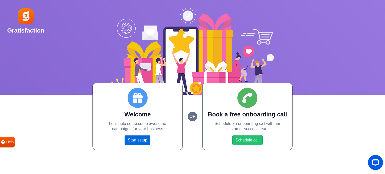
click at [138, 141] on link "Start setup" at bounding box center [138, 141] width 26 height 10
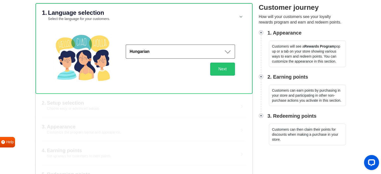
scroll to position [50, 0]
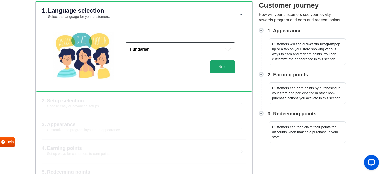
click at [218, 67] on button "Next" at bounding box center [222, 66] width 25 height 13
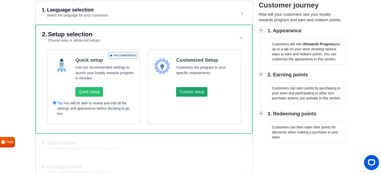
click at [192, 92] on button "Custom setup" at bounding box center [191, 92] width 31 height 10
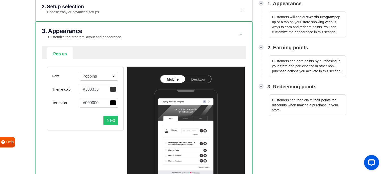
scroll to position [75, 0]
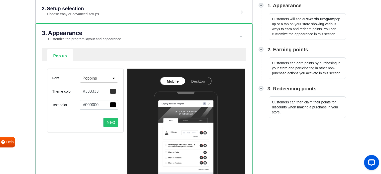
click at [112, 90] on span "button" at bounding box center [113, 91] width 7 height 5
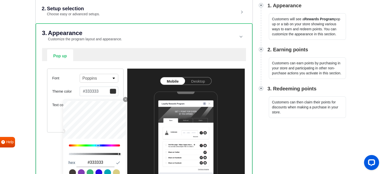
click at [99, 145] on div at bounding box center [94, 146] width 51 height 2
type input "#3e93e9"
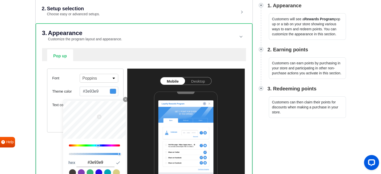
type input "#3693f1"
type input "#256db6"
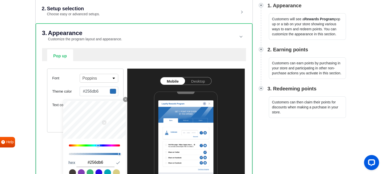
type input "#2e96fe"
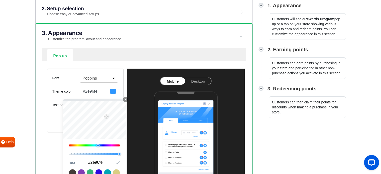
type input "#2987e4"
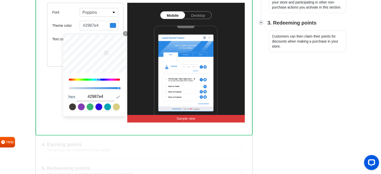
scroll to position [150, 0]
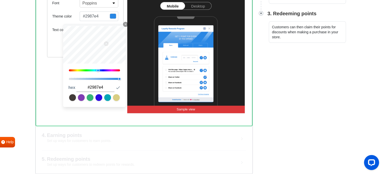
click at [54, 71] on div "Font Poppins [PERSON_NAME] Alfa Slab One Anton Archivo Archivo Black Arimo Assi…" at bounding box center [85, 53] width 84 height 120
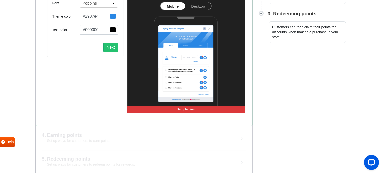
click at [113, 29] on span "button" at bounding box center [113, 29] width 7 height 5
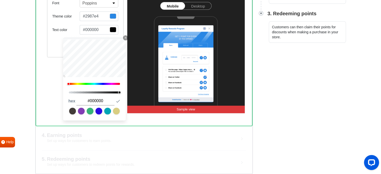
click at [111, 83] on div at bounding box center [94, 84] width 51 height 2
type input "#ff2bff"
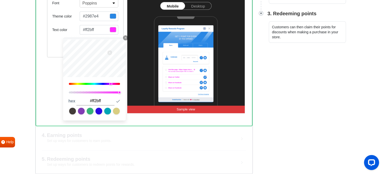
type input "#ee23f5"
type input "#ea22f0"
type input "#e521ec"
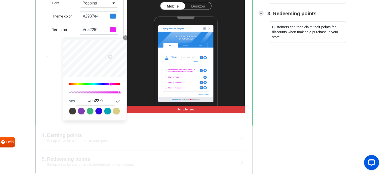
type input "#e521ec"
type input "#d929e0"
type input "#d82ade"
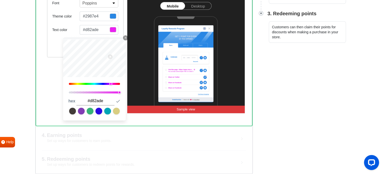
type input "#d72bdd"
type input "#d62ddc"
type input "#d52eda"
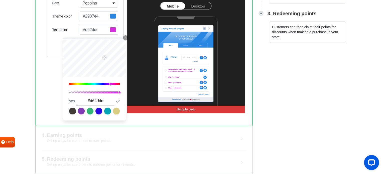
type input "#d52eda"
type input "#d32fd9"
type input "#d231d8"
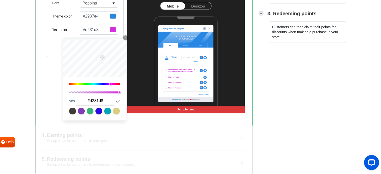
type input "#d132d6"
type input "#cd31d2"
type input "#[DATE]"
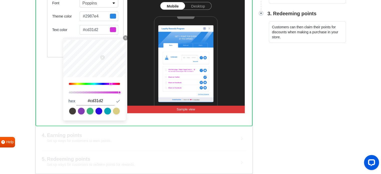
type input "#[DATE]"
type input "#c22dc7"
type input "#be2cc3"
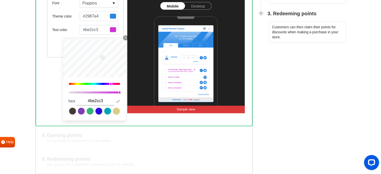
type input "#bf2bc4"
type input "#bb2ac0"
type input "#bf2bc4"
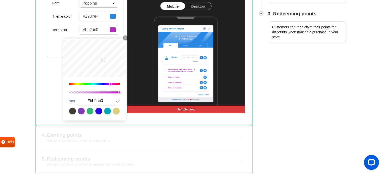
type input "#bf2bc4"
type input "#c32cc8"
type input "#cb2dd1"
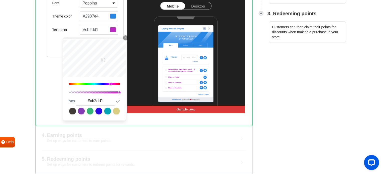
type input "#d32fd9"
type input "#d730dd"
type input "#db31e1"
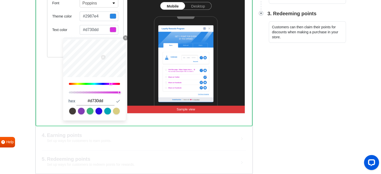
type input "#db31e1"
type input "#e032e6"
type input "#e433ea"
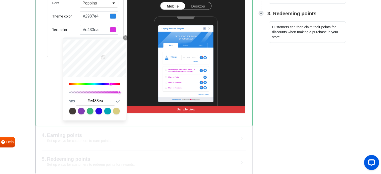
type input "#ed33f4"
type input "#f134f8"
type input "#f535fc"
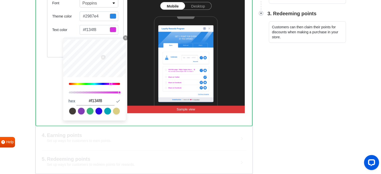
type input "#f535fc"
click at [119, 126] on div "4. Earning points Set up ways for customers to earn points. Points for purchase…" at bounding box center [144, 138] width 217 height 24
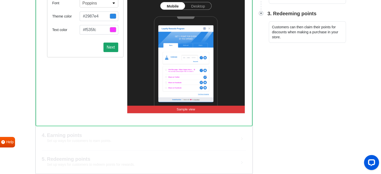
click at [110, 48] on button "Next" at bounding box center [111, 48] width 15 height 10
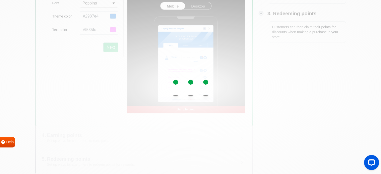
scroll to position [151, 0]
select select "right"
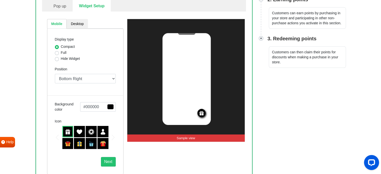
scroll to position [126, 0]
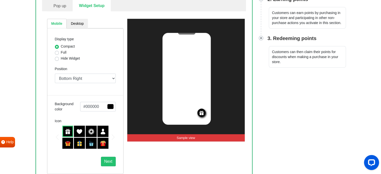
click at [112, 105] on span "button" at bounding box center [110, 106] width 7 height 5
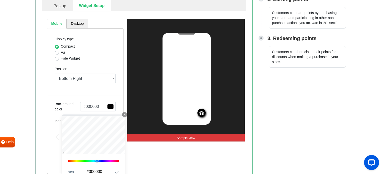
click at [98, 160] on div at bounding box center [93, 161] width 51 height 2
type input "#4199e6"
type input "#3c99eb"
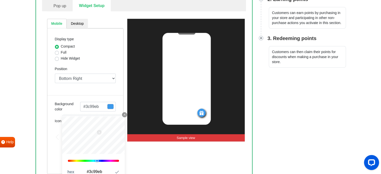
type input "#3b99ec"
type input "#3999ee"
type input "#389aef"
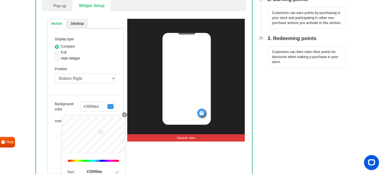
type input "#389aef"
type input "#399cf3"
type input "#3a9ff7"
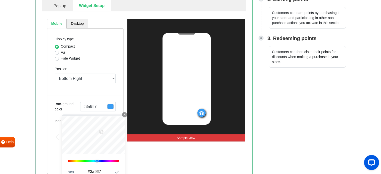
type input "#389ff9"
type input "#379ffa"
type input "#359ffc"
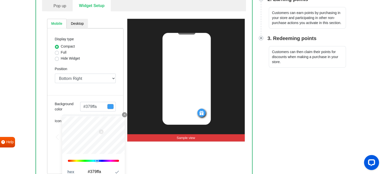
type input "#359ffc"
type input "#349ffd"
type input "#339df9"
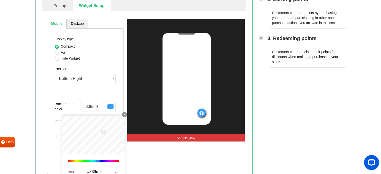
click at [100, 92] on div "Display type Compact Full Hide Widget Position Top Right Top Left Top Center Bo…" at bounding box center [85, 101] width 76 height 146
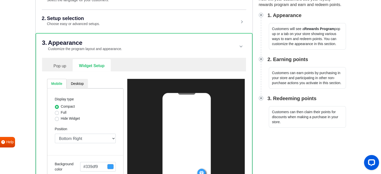
scroll to position [65, 0]
click at [58, 65] on link "Pop up" at bounding box center [60, 65] width 26 height 13
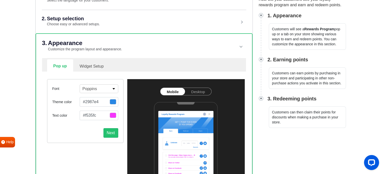
click at [94, 100] on button "#2987e4" at bounding box center [99, 102] width 38 height 10
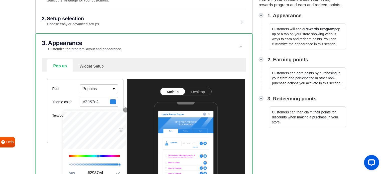
click at [98, 101] on button "#2987e4" at bounding box center [99, 102] width 38 height 10
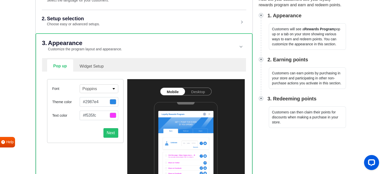
click at [98, 101] on button "#2987e4" at bounding box center [99, 102] width 38 height 10
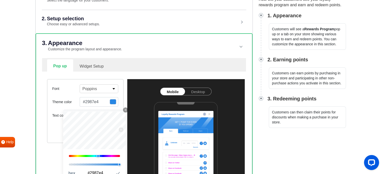
click at [98, 101] on button "#2987e4" at bounding box center [99, 102] width 38 height 10
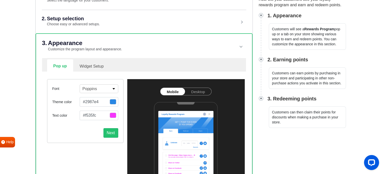
click at [98, 101] on button "#2987e4" at bounding box center [99, 102] width 38 height 10
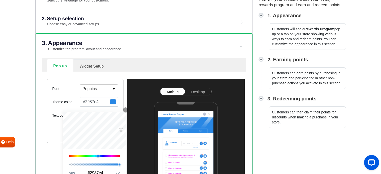
click at [99, 65] on link "Widget Setup" at bounding box center [91, 65] width 37 height 13
select select "right"
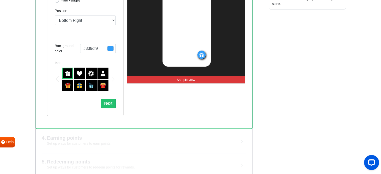
scroll to position [191, 0]
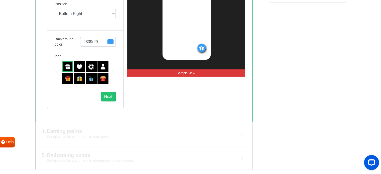
click at [89, 43] on button "#339df9" at bounding box center [98, 42] width 36 height 10
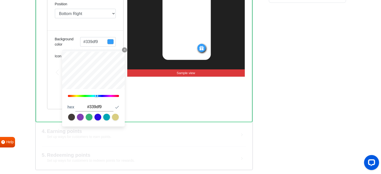
click at [95, 108] on input "#339df9" at bounding box center [94, 107] width 38 height 9
drag, startPoint x: 102, startPoint y: 105, endPoint x: 90, endPoint y: 107, distance: 11.5
click at [90, 107] on input "#339df9" at bounding box center [94, 107] width 38 height 9
type input "#2987e4"
click at [50, 116] on div "Mobile Desktop Display type Compact Full Hide Widget Position Top Right Top Lef…" at bounding box center [144, 31] width 202 height 171
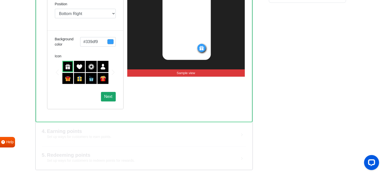
click at [108, 95] on button "Next" at bounding box center [108, 97] width 15 height 10
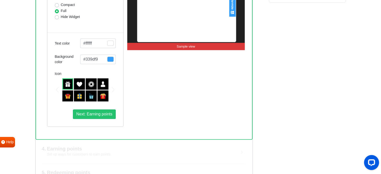
click at [98, 56] on button "#339df9" at bounding box center [98, 60] width 36 height 10
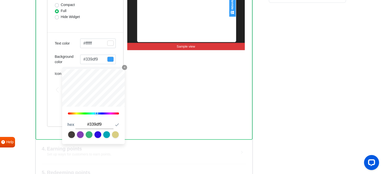
drag, startPoint x: 102, startPoint y: 123, endPoint x: 90, endPoint y: 124, distance: 11.6
click at [90, 124] on input "#339df9" at bounding box center [94, 124] width 38 height 9
type input "#2987e4"
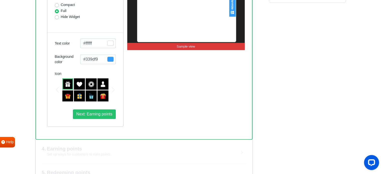
click at [41, 109] on div "3. Appearance Customize the program layout and appearance. Pop up Widget Setup …" at bounding box center [144, 24] width 217 height 232
click at [96, 114] on span "Next: Earning points" at bounding box center [94, 114] width 36 height 4
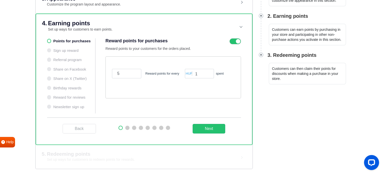
scroll to position [108, 0]
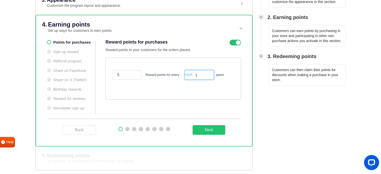
click at [196, 73] on input "1" at bounding box center [199, 75] width 29 height 10
click at [122, 73] on input "5" at bounding box center [126, 75] width 29 height 10
drag, startPoint x: 199, startPoint y: 74, endPoint x: 195, endPoint y: 76, distance: 4.1
click at [195, 76] on input "1" at bounding box center [199, 75] width 29 height 10
drag, startPoint x: 123, startPoint y: 76, endPoint x: 116, endPoint y: 76, distance: 7.3
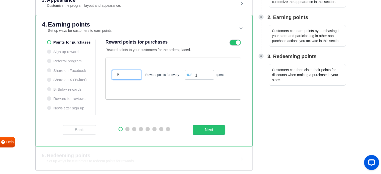
click at [116, 76] on input "5" at bounding box center [126, 75] width 29 height 10
type input "1"
click at [209, 129] on button "Next" at bounding box center [209, 130] width 33 height 10
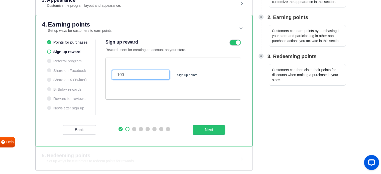
click at [130, 74] on input "100" at bounding box center [141, 75] width 58 height 10
type input "1000"
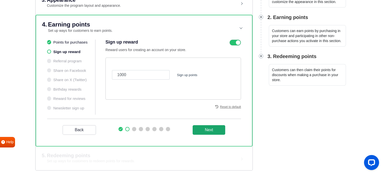
click at [208, 131] on button "Next" at bounding box center [209, 130] width 33 height 10
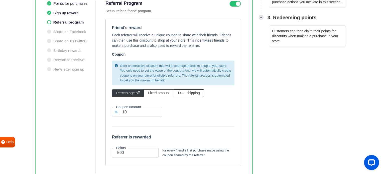
scroll to position [180, 0]
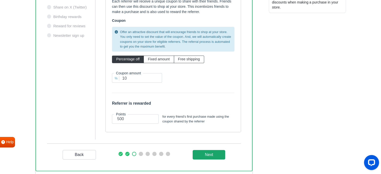
click at [210, 154] on _program "Next" at bounding box center [209, 155] width 33 height 10
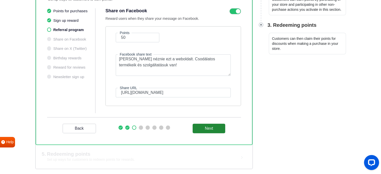
scroll to position [138, 0]
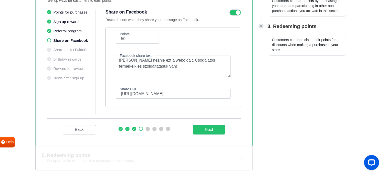
click at [71, 30] on li "Referral program" at bounding box center [71, 31] width 48 height 6
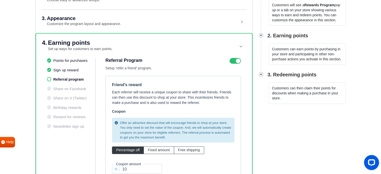
scroll to position [80, 0]
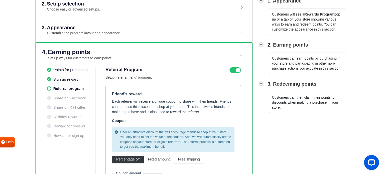
click at [235, 69] on icon at bounding box center [236, 70] width 12 height 6
click at [0, 0] on input "checkbox" at bounding box center [0, 0] width 0 height 0
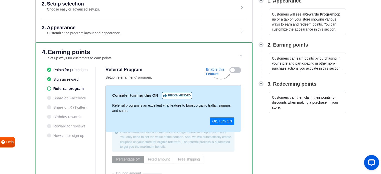
click at [68, 97] on ul "Points for purchases Sign up reward Referral program Share on Facebook Share on…" at bounding box center [71, 153] width 49 height 173
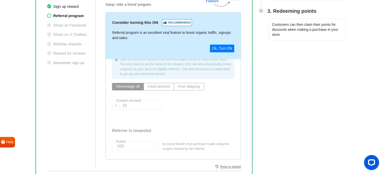
scroll to position [180, 0]
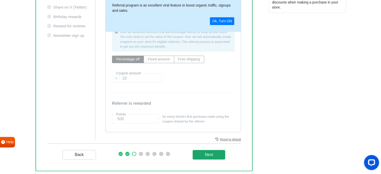
click at [204, 152] on _program "Next" at bounding box center [209, 155] width 33 height 10
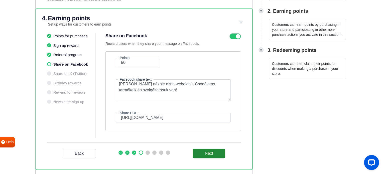
scroll to position [113, 0]
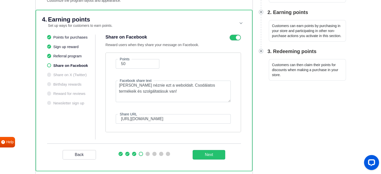
click at [233, 36] on icon at bounding box center [236, 38] width 12 height 6
click at [0, 0] on input "checkbox" at bounding box center [0, 0] width 0 height 0
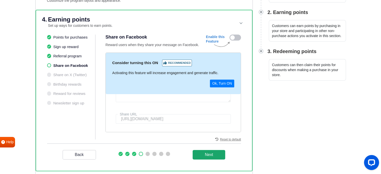
click at [211, 154] on button "Next" at bounding box center [209, 155] width 33 height 10
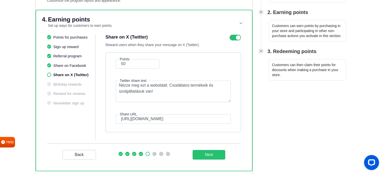
click at [234, 38] on icon at bounding box center [236, 38] width 12 height 6
click at [0, 0] on input "checkbox" at bounding box center [0, 0] width 0 height 0
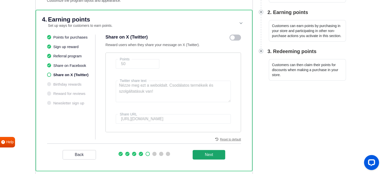
click at [209, 157] on button "Next" at bounding box center [209, 155] width 33 height 10
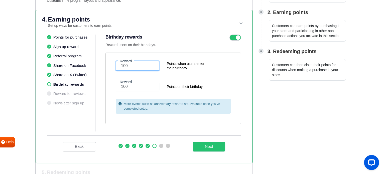
drag, startPoint x: 138, startPoint y: 63, endPoint x: 101, endPoint y: 66, distance: 37.2
click at [101, 66] on div "Points for purchases Sign up reward Referral program Share on Facebook Share on…" at bounding box center [144, 85] width 194 height 101
drag, startPoint x: 132, startPoint y: 64, endPoint x: 112, endPoint y: 68, distance: 20.8
click at [112, 68] on div "Reward 500 Points when users enter their birthday Reward 100 Points on their bi…" at bounding box center [174, 89] width 136 height 72
type input "1000"
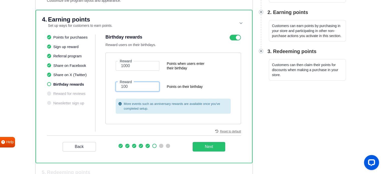
drag, startPoint x: 153, startPoint y: 88, endPoint x: 120, endPoint y: 88, distance: 32.6
click at [120, 88] on input "100" at bounding box center [138, 87] width 44 height 10
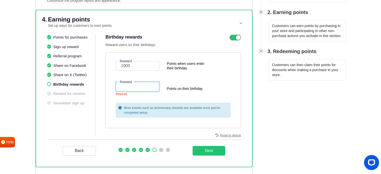
click at [140, 85] on input "number" at bounding box center [138, 87] width 44 height 10
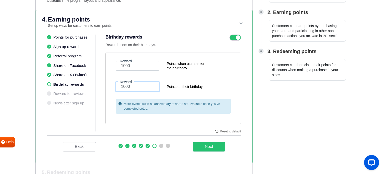
type input "1000"
drag, startPoint x: 143, startPoint y: 65, endPoint x: 103, endPoint y: 66, distance: 40.1
click at [103, 66] on div "Points for purchases Sign up reward Referral program Share on Facebook Share on…" at bounding box center [144, 85] width 194 height 101
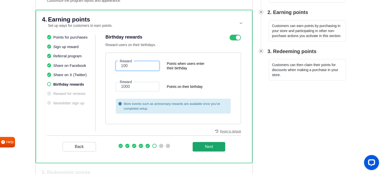
type input "100"
click at [211, 146] on button "Next" at bounding box center [209, 147] width 33 height 10
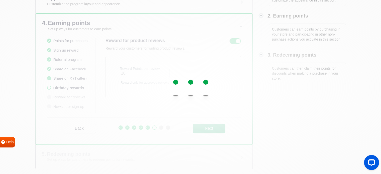
scroll to position [108, 0]
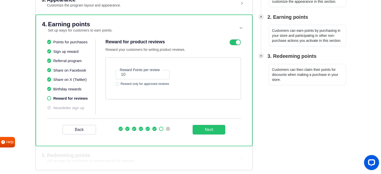
click at [228, 41] on div "Reward for product reviews Reward your customers for writing product reviews." at bounding box center [174, 45] width 136 height 13
click at [235, 41] on icon at bounding box center [236, 42] width 12 height 6
click at [0, 0] on input "checkbox" at bounding box center [0, 0] width 0 height 0
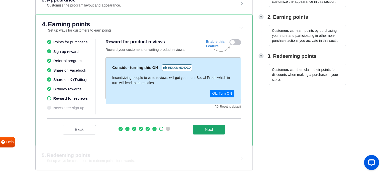
click at [207, 126] on button "Next" at bounding box center [209, 130] width 33 height 10
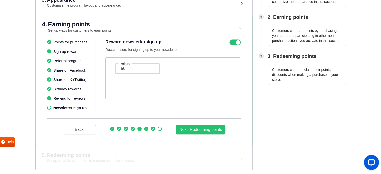
click at [133, 68] on input "50" at bounding box center [138, 69] width 44 height 10
type input "500"
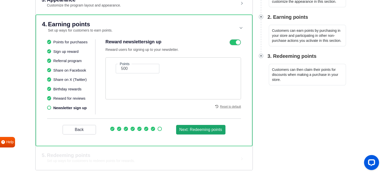
click at [199, 131] on button "Next: Redeeming points" at bounding box center [200, 130] width 49 height 10
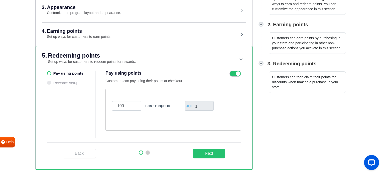
scroll to position [100, 0]
drag, startPoint x: 127, startPoint y: 104, endPoint x: 111, endPoint y: 105, distance: 15.8
click at [111, 105] on div "100 Points is equal to" at bounding box center [147, 103] width 73 height 16
type input "1"
click at [209, 152] on button "Next" at bounding box center [209, 154] width 33 height 10
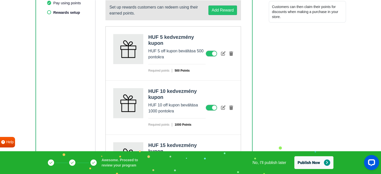
scroll to position [176, 0]
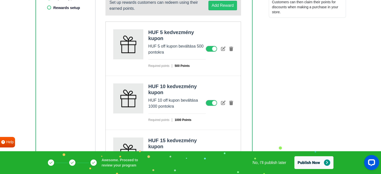
click at [211, 47] on icon at bounding box center [212, 49] width 12 height 6
click at [0, 0] on input "checkbox" at bounding box center [0, 0] width 0 height 0
click at [211, 102] on icon at bounding box center [212, 103] width 12 height 6
click at [0, 0] on input "checkbox" at bounding box center [0, 0] width 0 height 0
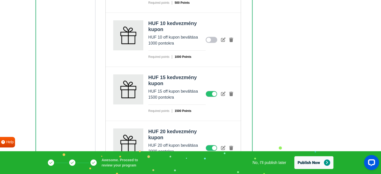
scroll to position [258, 0]
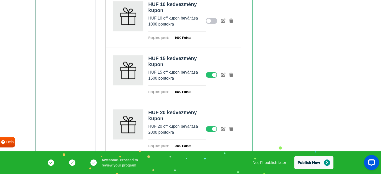
click at [208, 74] on icon at bounding box center [212, 75] width 12 height 6
click at [0, 0] on input "checkbox" at bounding box center [0, 0] width 0 height 0
click at [210, 126] on icon at bounding box center [212, 129] width 12 height 6
click at [0, 0] on input "checkbox" at bounding box center [0, 0] width 0 height 0
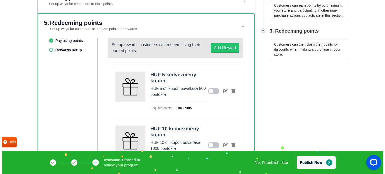
scroll to position [132, 0]
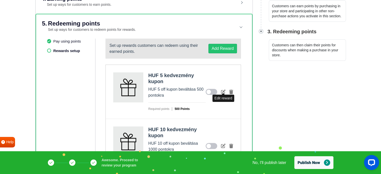
click at [222, 92] on icon at bounding box center [223, 92] width 5 height 5
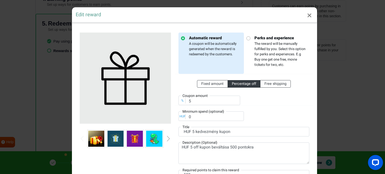
scroll to position [0, 0]
click at [202, 102] on input "5" at bounding box center [210, 101] width 62 height 10
drag, startPoint x: 202, startPoint y: 102, endPoint x: 184, endPoint y: 103, distance: 18.1
click at [184, 103] on input "5" at bounding box center [210, 101] width 62 height 10
type input "10"
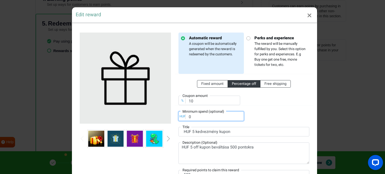
click at [197, 116] on input "0" at bounding box center [211, 117] width 65 height 10
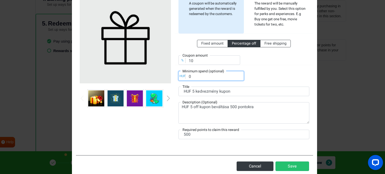
scroll to position [50, 0]
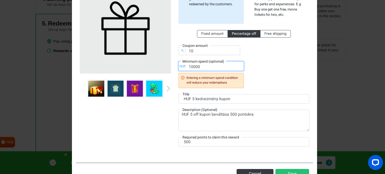
type input "10000"
click at [250, 84] on div "Fixed amount Percentage off Free shipping % Coupon amount 10 HUF Minimum spend …" at bounding box center [244, 56] width 131 height 64
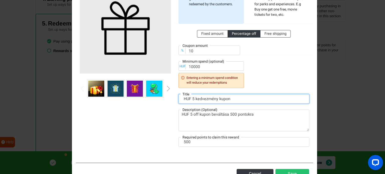
click at [204, 98] on input "HUF 5 kedvezmény kupon" at bounding box center [244, 99] width 131 height 10
click at [181, 99] on input "HUF 5 kedvezmény kupon" at bounding box center [244, 99] width 131 height 10
click at [193, 98] on input "HUF 5 kedvezmény kupon" at bounding box center [244, 99] width 131 height 10
type input "10% kedvezmény kupon"
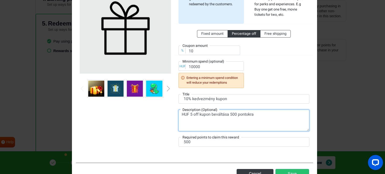
click at [200, 113] on textarea "HUF 5 off kupon beváltása 500 pontokra" at bounding box center [244, 121] width 131 height 22
type textarea "25000 pont beváltása 10% kosárkedvezményre"
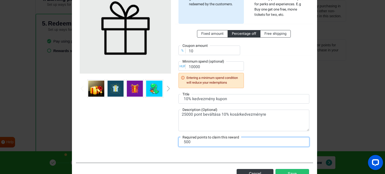
drag, startPoint x: 204, startPoint y: 140, endPoint x: 176, endPoint y: 141, distance: 28.1
click at [176, 141] on div "Automatic reward A coupon will be automatically generated when the reward is re…" at bounding box center [244, 67] width 138 height 171
type input "25000"
click at [264, 61] on div "Fixed amount Percentage off Free shipping % Coupon amount 10 HUF Minimum spend …" at bounding box center [244, 56] width 131 height 64
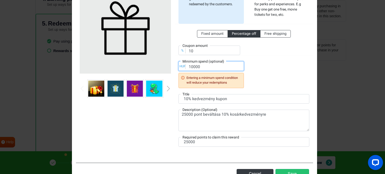
drag, startPoint x: 205, startPoint y: 67, endPoint x: 181, endPoint y: 67, distance: 24.3
click at [181, 67] on div "HUF Minimum spend (optional) 10000 Entering a minimum spend condition will redu…" at bounding box center [211, 74] width 65 height 27
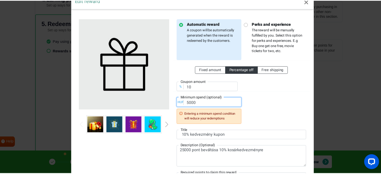
scroll to position [69, 0]
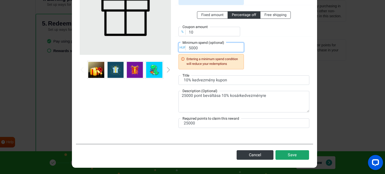
type input "5000"
click at [290, 154] on button "Save" at bounding box center [293, 155] width 34 height 10
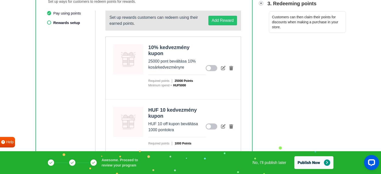
scroll to position [157, 0]
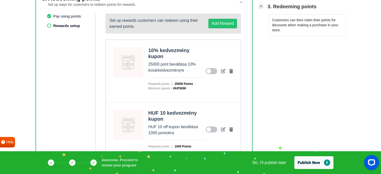
click at [212, 70] on icon at bounding box center [212, 71] width 12 height 6
click at [0, 0] on input "checkbox" at bounding box center [0, 0] width 0 height 0
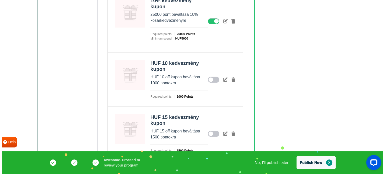
scroll to position [208, 0]
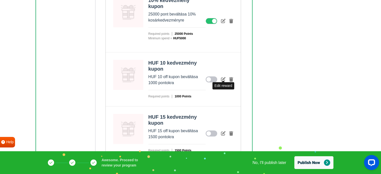
click at [222, 77] on icon at bounding box center [223, 79] width 5 height 5
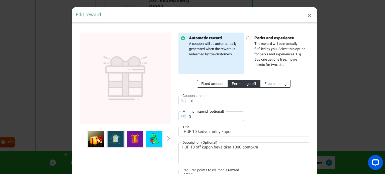
scroll to position [0, 0]
click at [203, 100] on input "10" at bounding box center [210, 101] width 62 height 10
type input "20"
click at [192, 116] on input "0" at bounding box center [211, 117] width 65 height 10
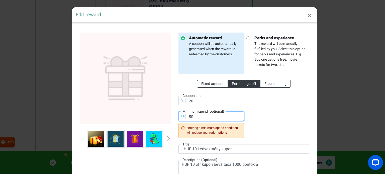
type input "5"
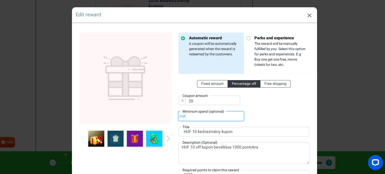
type input "2"
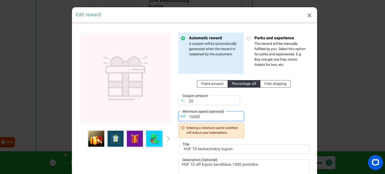
type input "10000"
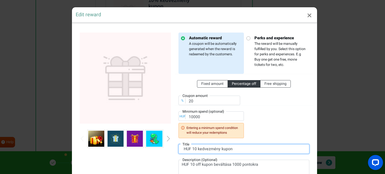
click at [211, 148] on input "HUF 10 kedvezmény kupon" at bounding box center [244, 149] width 131 height 10
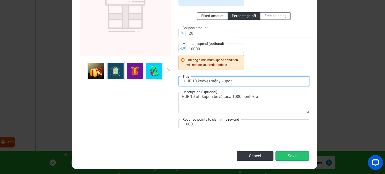
scroll to position [69, 0]
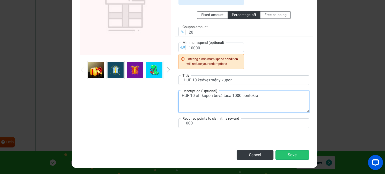
click at [198, 97] on textarea "HUF 10 off kupon beváltása 1000 pontokra" at bounding box center [244, 102] width 131 height 22
click at [267, 97] on textarea "HUF 10 off kupon beváltása 1000 pontokra" at bounding box center [244, 102] width 131 height 22
type textarea "50000 pont beváltása 20% kosárkedvezményre"
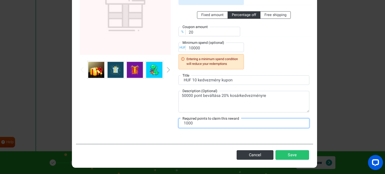
click at [205, 122] on input "1000" at bounding box center [244, 124] width 131 height 10
type input "50000"
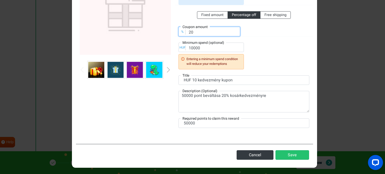
click at [199, 30] on input "20" at bounding box center [210, 32] width 62 height 10
click at [289, 153] on button "Save" at bounding box center [293, 155] width 34 height 10
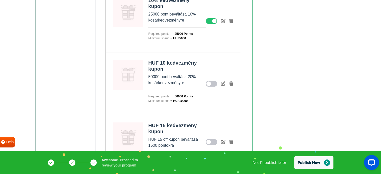
click at [210, 82] on icon at bounding box center [212, 84] width 12 height 6
click at [0, 0] on input "checkbox" at bounding box center [0, 0] width 0 height 0
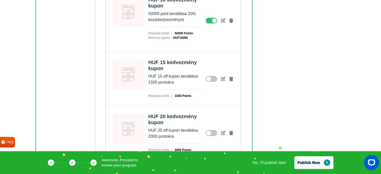
scroll to position [275, 0]
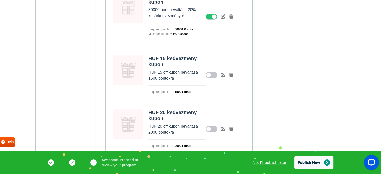
click at [281, 160] on link "No, I'll publish later" at bounding box center [270, 163] width 34 height 6
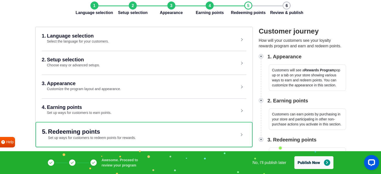
scroll to position [24, 0]
